Goal: Communication & Community: Answer question/provide support

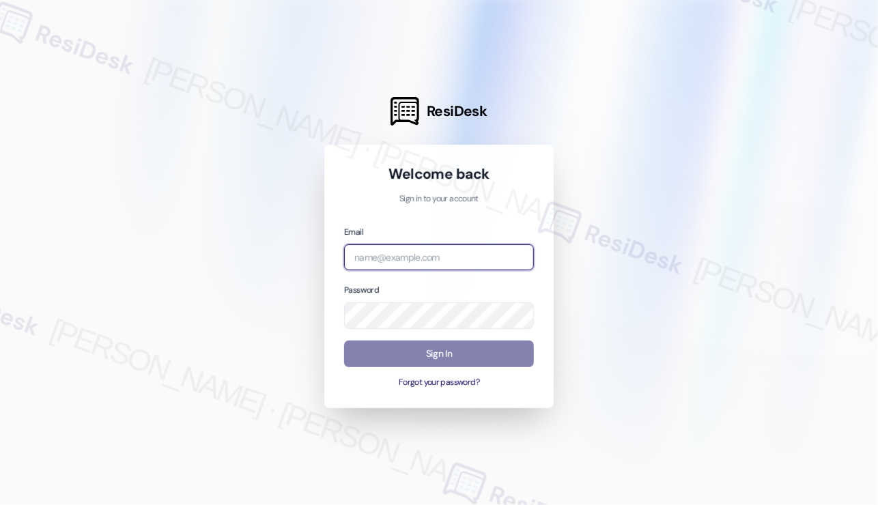
click at [421, 264] on input "email" at bounding box center [439, 258] width 190 height 27
type input "automated-surveys-tdc_management-[PERSON_NAME].[PERSON_NAME]@tdc_[DOMAIN_NAME]"
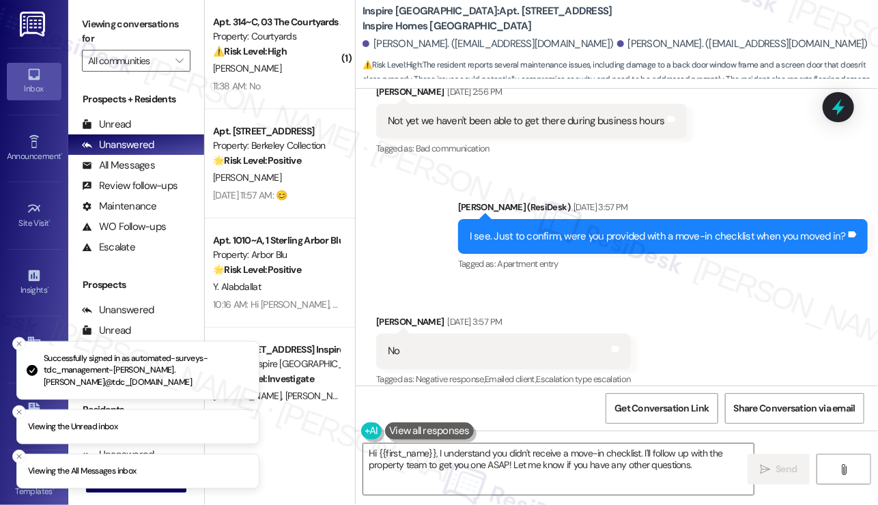
scroll to position [1218, 0]
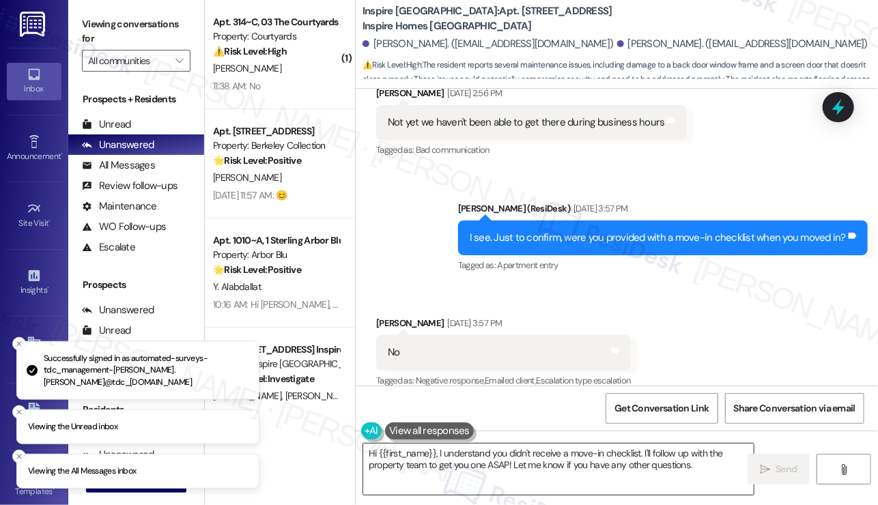
click at [484, 451] on textarea "Hi {{first_name}}, I understand you didn't receive a move-in checklist. I'll fo…" at bounding box center [558, 469] width 391 height 51
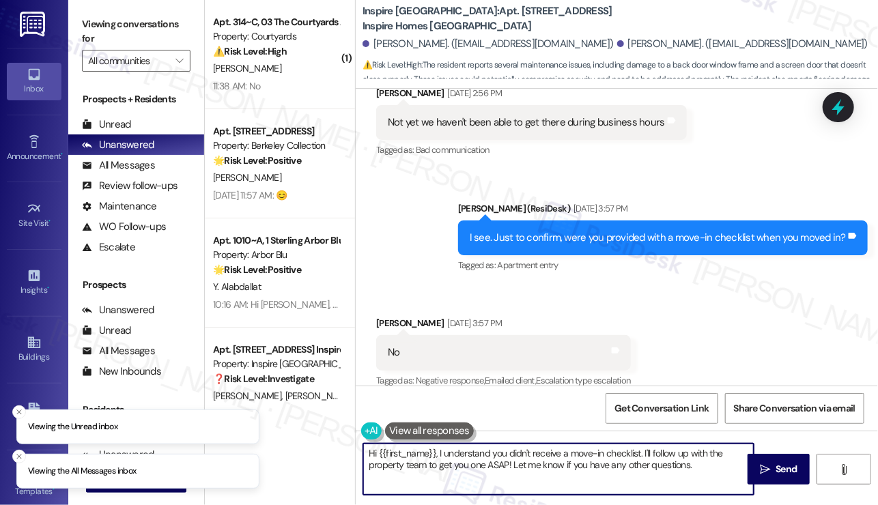
click at [484, 451] on textarea "Hi {{first_name}}, I understand you didn't receive a move-in checklist. I'll fo…" at bounding box center [558, 469] width 391 height 51
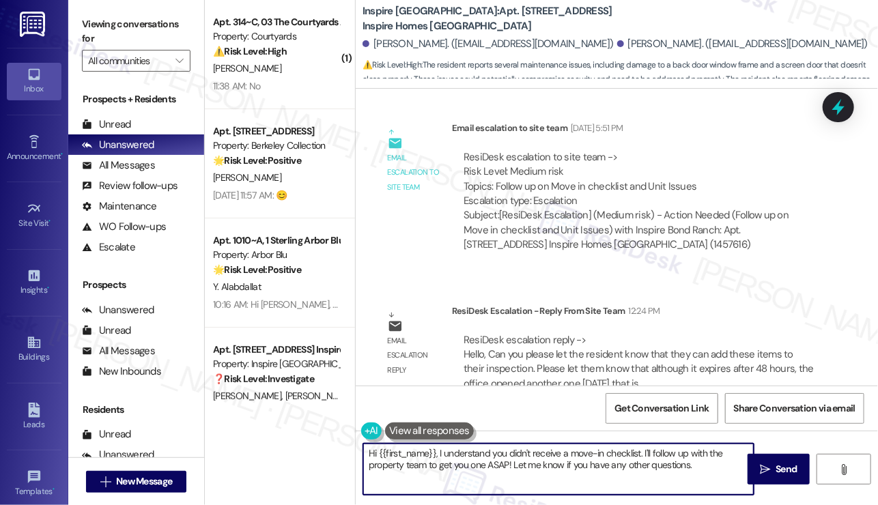
scroll to position [1685, 0]
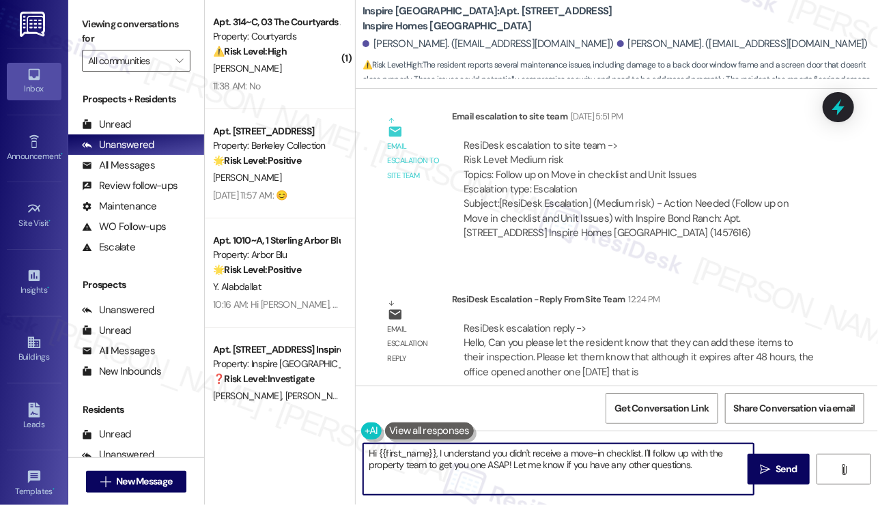
click at [663, 469] on textarea "Hi {{first_name}}, I understand you didn't receive a move-in checklist. I'll fo…" at bounding box center [558, 469] width 391 height 51
drag, startPoint x: 709, startPoint y: 468, endPoint x: 440, endPoint y: 438, distance: 270.8
click at [440, 443] on div "Hi {{first_name}}, I understand you didn't receive a move-in checklist. I'll fo…" at bounding box center [552, 469] width 392 height 53
paste textarea "Can you please let the resident know that they can add these items to their ins…"
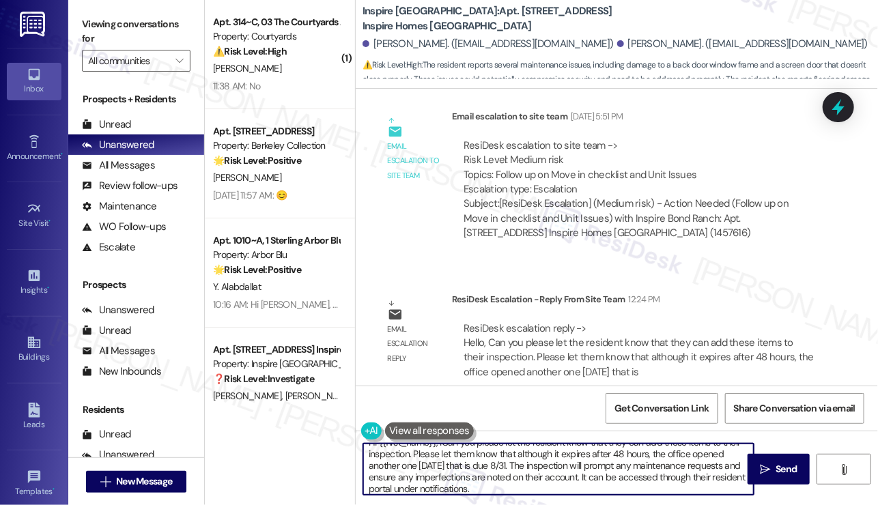
scroll to position [0, 0]
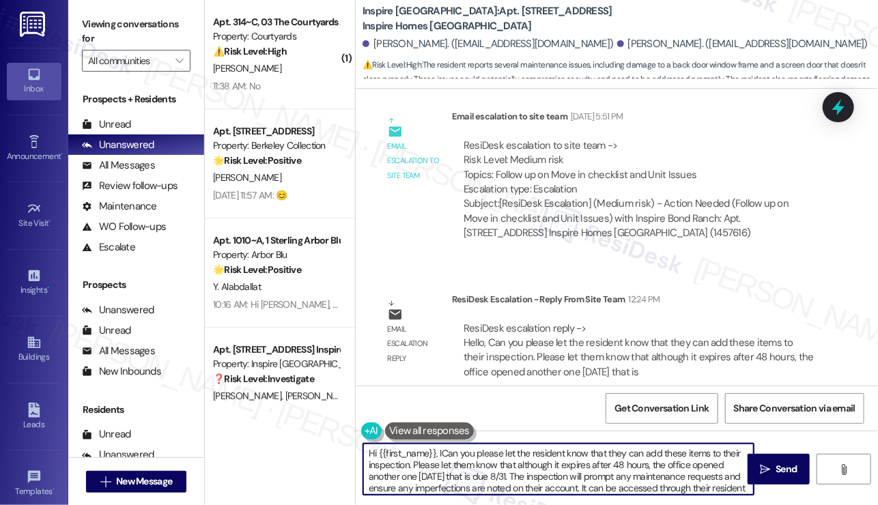
click at [440, 455] on textarea "Hi {{first_name}}, ICan you please let the resident know that they can add thes…" at bounding box center [558, 469] width 391 height 51
click at [540, 455] on textarea "Hi {{first_name}}, ICan you please let the resident know that they can add thes…" at bounding box center [558, 469] width 391 height 51
drag, startPoint x: 563, startPoint y: 452, endPoint x: 437, endPoint y: 447, distance: 126.4
click at [437, 447] on textarea "Hi {{first_name}}, ICan you please let the resident know that they can add thes…" at bounding box center [558, 469] width 391 height 51
drag, startPoint x: 566, startPoint y: 449, endPoint x: 507, endPoint y: 451, distance: 58.1
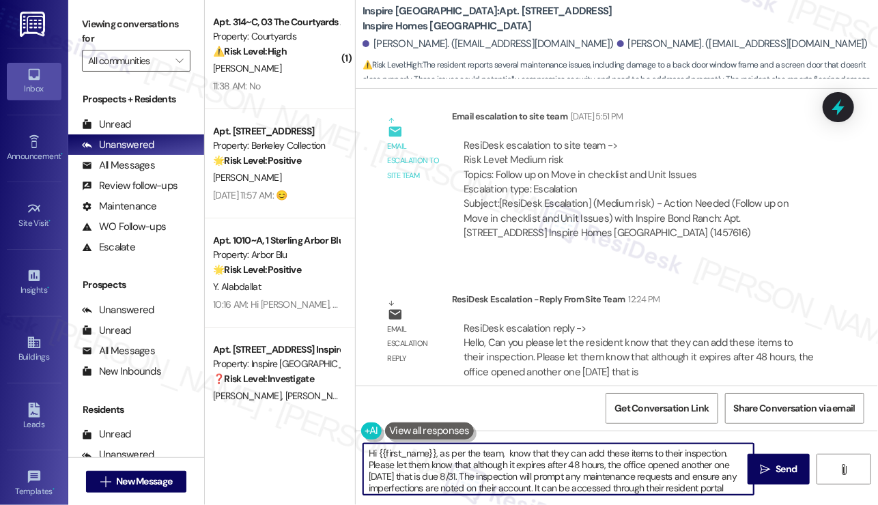
click at [507, 451] on textarea "Hi {{first_name}}, as per the team, know that they can add these items to their…" at bounding box center [558, 469] width 391 height 51
click at [586, 448] on textarea "Hi {{first_name}}, as per the team, you can add these items to their inspection…" at bounding box center [558, 469] width 391 height 51
click at [628, 449] on textarea "Hi {{first_name}}, as per the team, you can add these issues to their inspectio…" at bounding box center [558, 469] width 391 height 51
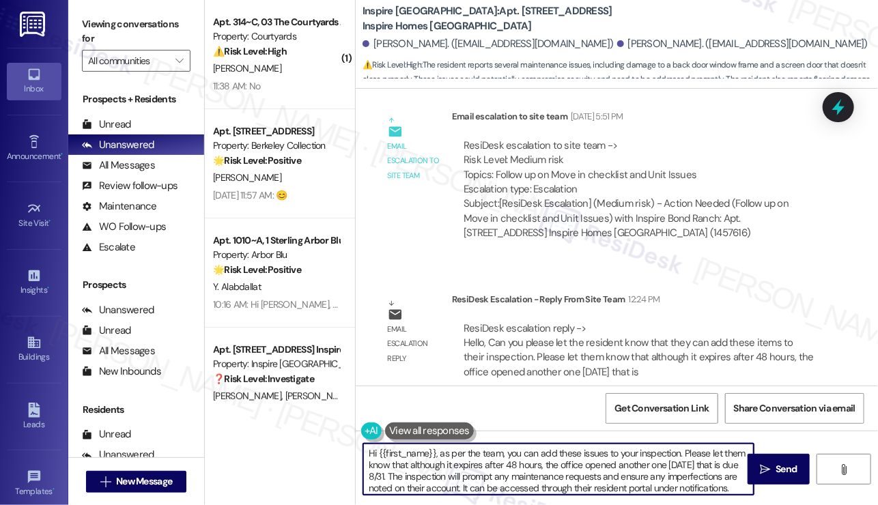
click at [592, 454] on textarea "Hi {{first_name}}, as per the team, you can add these issues to your inspection…" at bounding box center [558, 469] width 391 height 51
drag, startPoint x: 708, startPoint y: 453, endPoint x: 748, endPoint y: 453, distance: 39.6
click at [748, 453] on textarea "Hi {{first_name}}, as per the team, you can add these items to your inspection.…" at bounding box center [558, 469] width 391 height 51
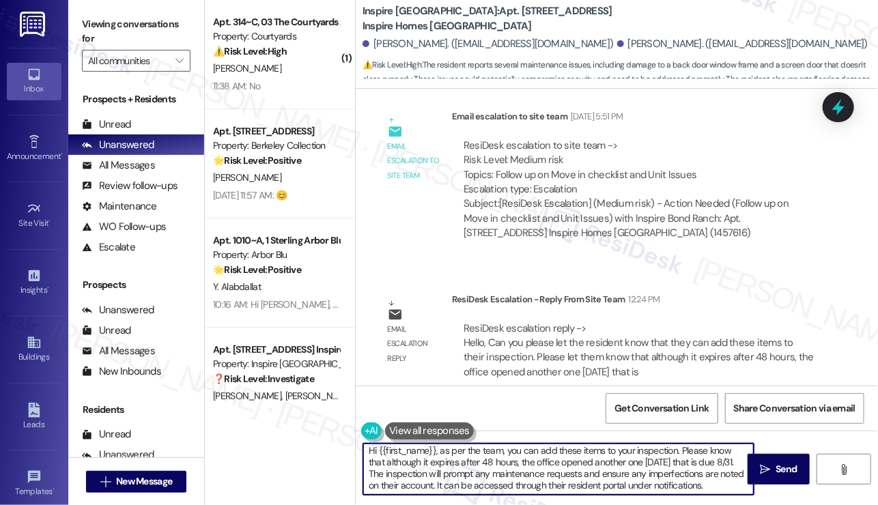
click at [382, 484] on textarea "Hi {{first_name}}, as per the team, you can add these items to your inspection.…" at bounding box center [558, 469] width 391 height 51
click at [564, 484] on textarea "Hi {{first_name}}, as per the team, you can add these items to your inspection.…" at bounding box center [558, 469] width 391 height 51
click at [557, 484] on textarea "Hi {{first_name}}, as per the team, you can add these items to your inspection.…" at bounding box center [558, 469] width 391 height 51
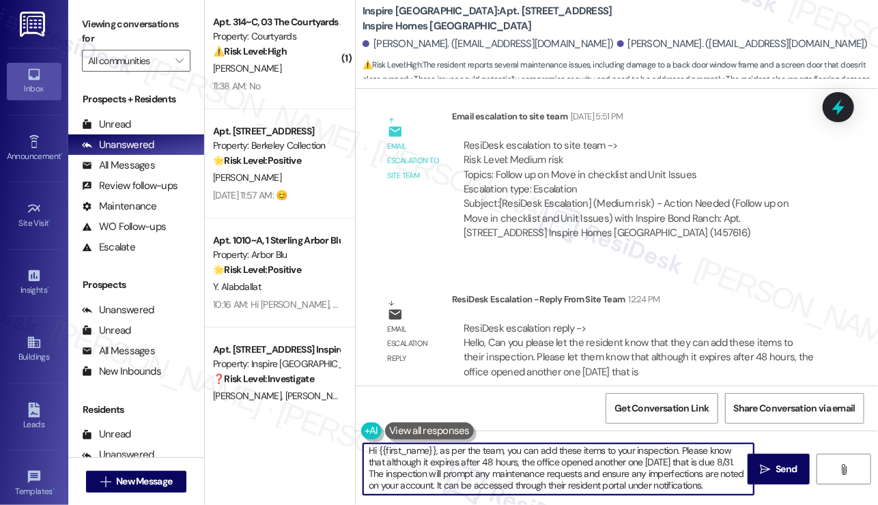
click at [557, 484] on textarea "Hi {{first_name}}, as per the team, you can add these items to your inspection.…" at bounding box center [558, 469] width 391 height 51
click at [721, 487] on textarea "Hi {{first_name}}, as per the team, you can add these items to your inspection.…" at bounding box center [558, 469] width 391 height 51
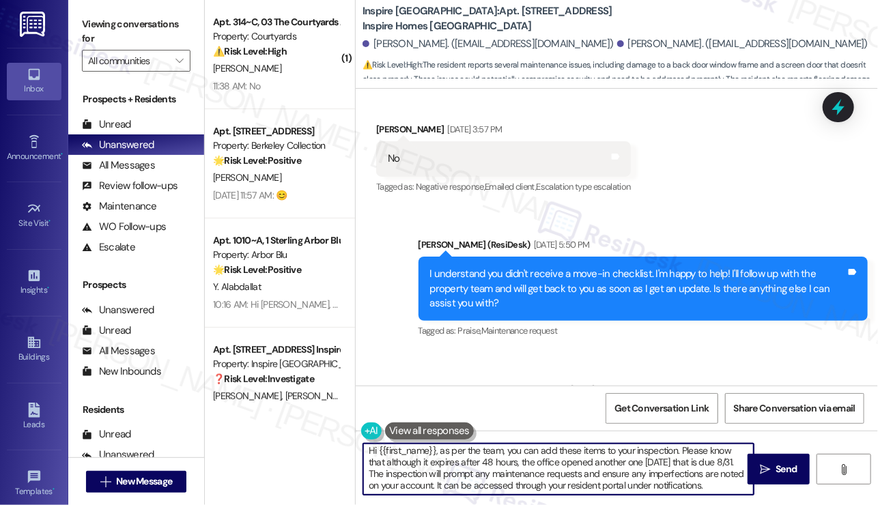
scroll to position [1343, 0]
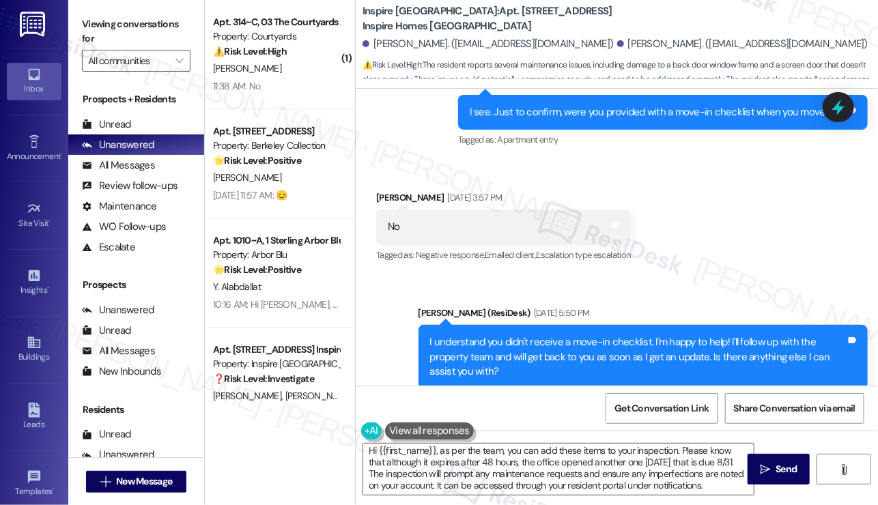
click at [393, 191] on div "[PERSON_NAME] [DATE] 3:57 PM" at bounding box center [503, 200] width 255 height 19
copy div "Blythe"
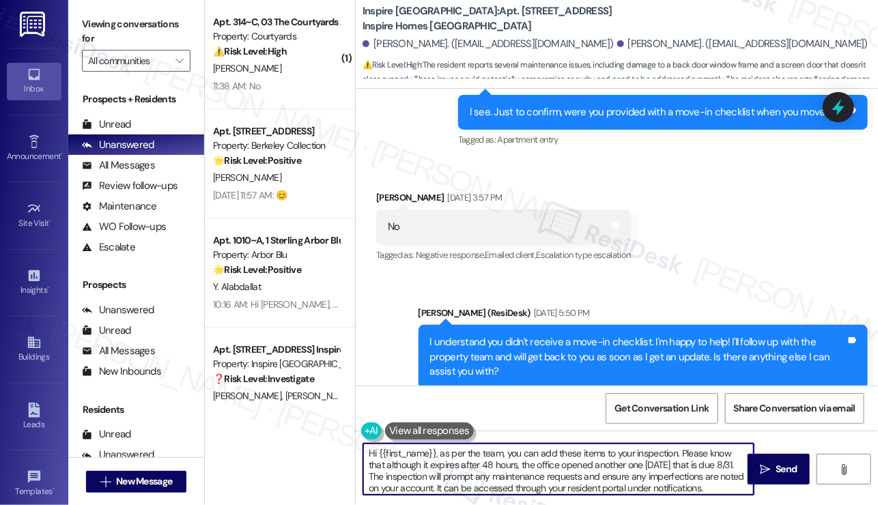
drag, startPoint x: 378, startPoint y: 447, endPoint x: 432, endPoint y: 445, distance: 53.3
click at [435, 445] on textarea "Hi {{first_name}}, as per the team, you can add these items to your inspection.…" at bounding box center [558, 469] width 391 height 51
paste textarea "Blythe"
click at [436, 467] on textarea "Hi Blythe, as per the team, you can add these items to your inspection. Please …" at bounding box center [558, 469] width 391 height 51
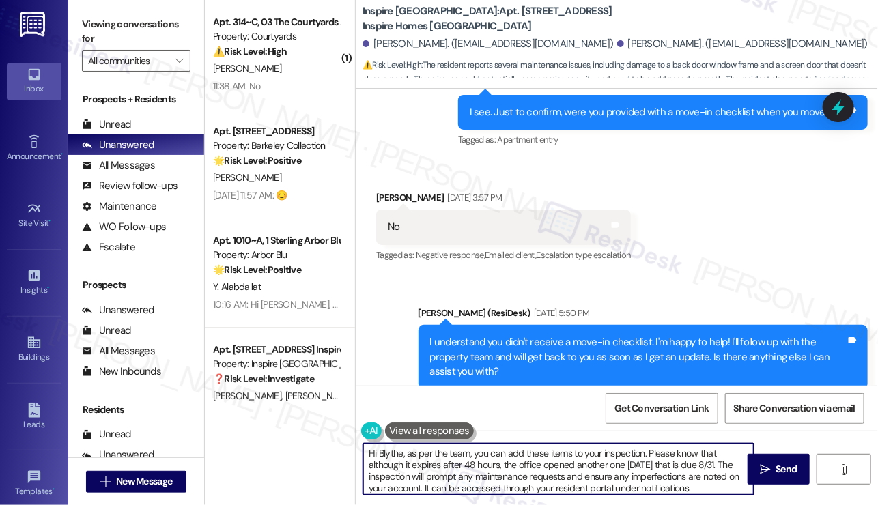
click at [436, 467] on textarea "Hi Blythe, as per the team, you can add these items to your inspection. Please …" at bounding box center [558, 469] width 391 height 51
click at [663, 461] on textarea "Hi Blythe, as per the team, you can add these items to your inspection. Please …" at bounding box center [558, 469] width 391 height 51
click at [517, 473] on textarea "Hi Blythe, as per the team, you can add these items to your inspection. Please …" at bounding box center [558, 469] width 391 height 51
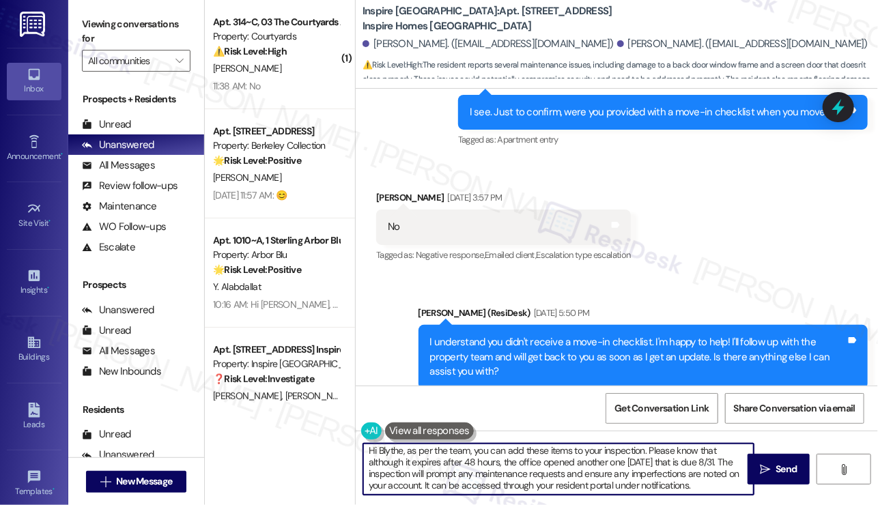
click at [517, 473] on textarea "Hi Blythe, as per the team, you can add these items to your inspection. Please …" at bounding box center [558, 469] width 391 height 51
type textarea "Hi Blythe, as per the team, you can add these items to your inspection. Please …"
click at [765, 469] on icon "" at bounding box center [765, 469] width 10 height 11
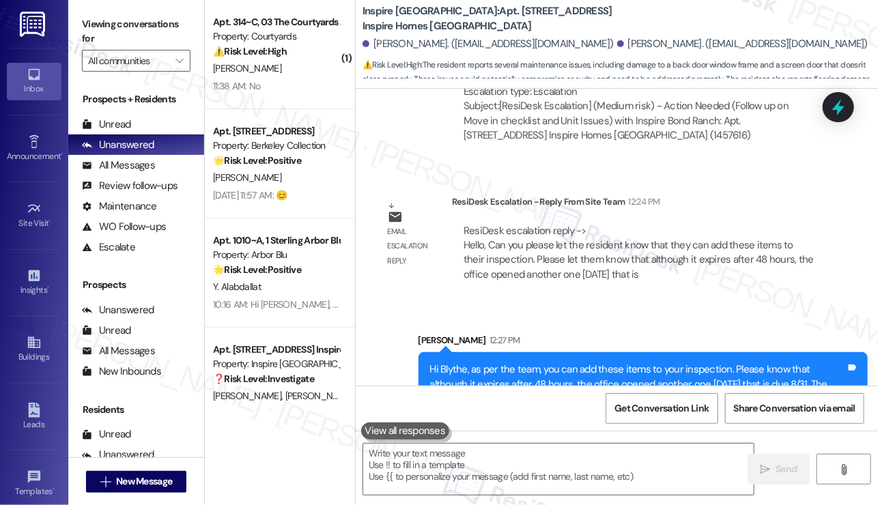
scroll to position [1824, 0]
